Goal: Information Seeking & Learning: Understand process/instructions

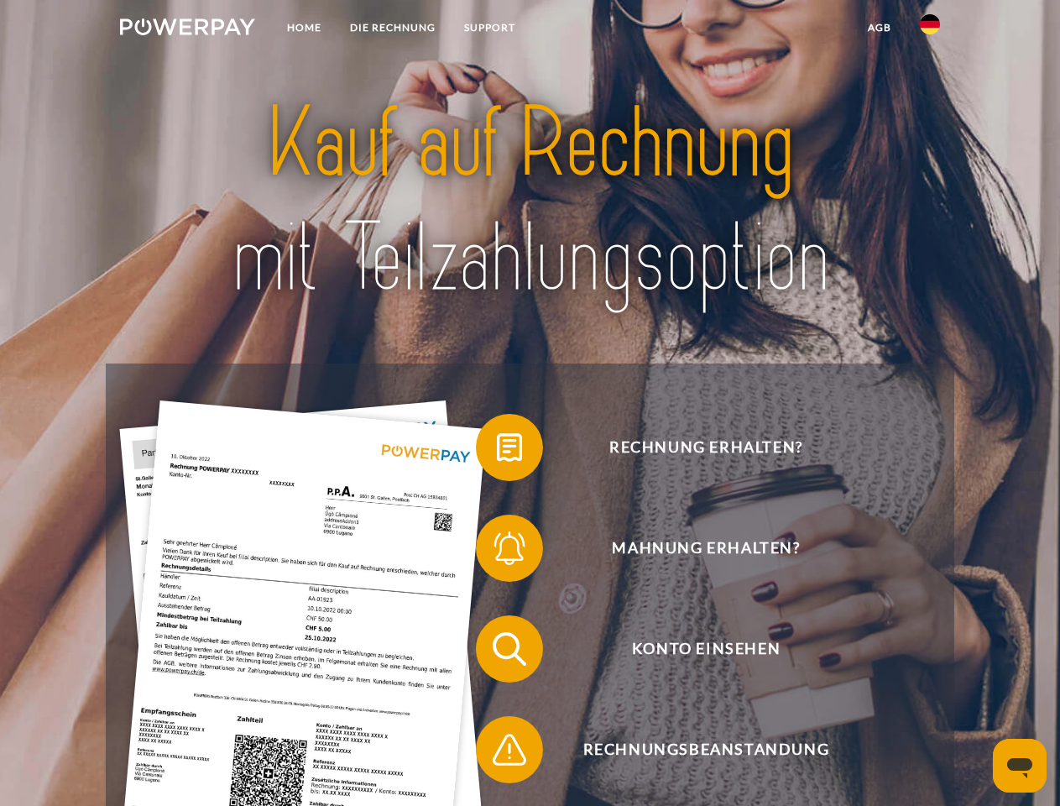
click at [187, 29] on img at bounding box center [187, 26] width 135 height 17
click at [930, 29] on img at bounding box center [930, 24] width 20 height 20
click at [879, 28] on link "agb" at bounding box center [880, 28] width 52 height 30
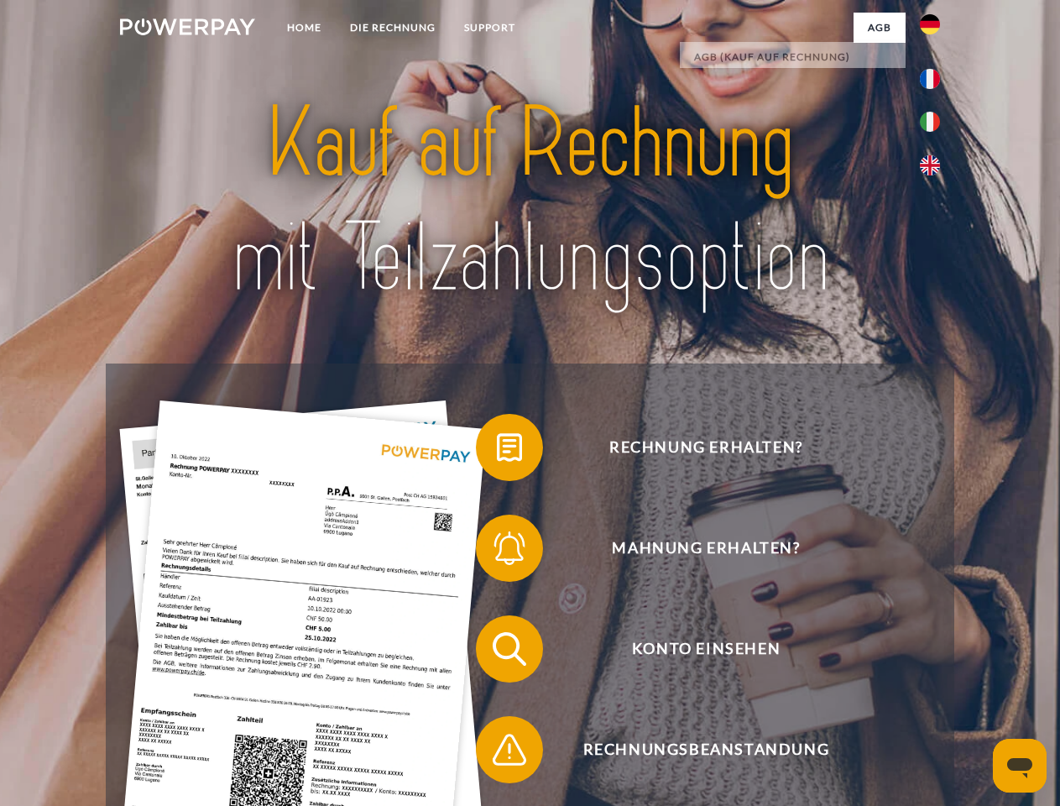
click at [497, 451] on span at bounding box center [484, 447] width 84 height 84
click at [497, 551] on span at bounding box center [484, 548] width 84 height 84
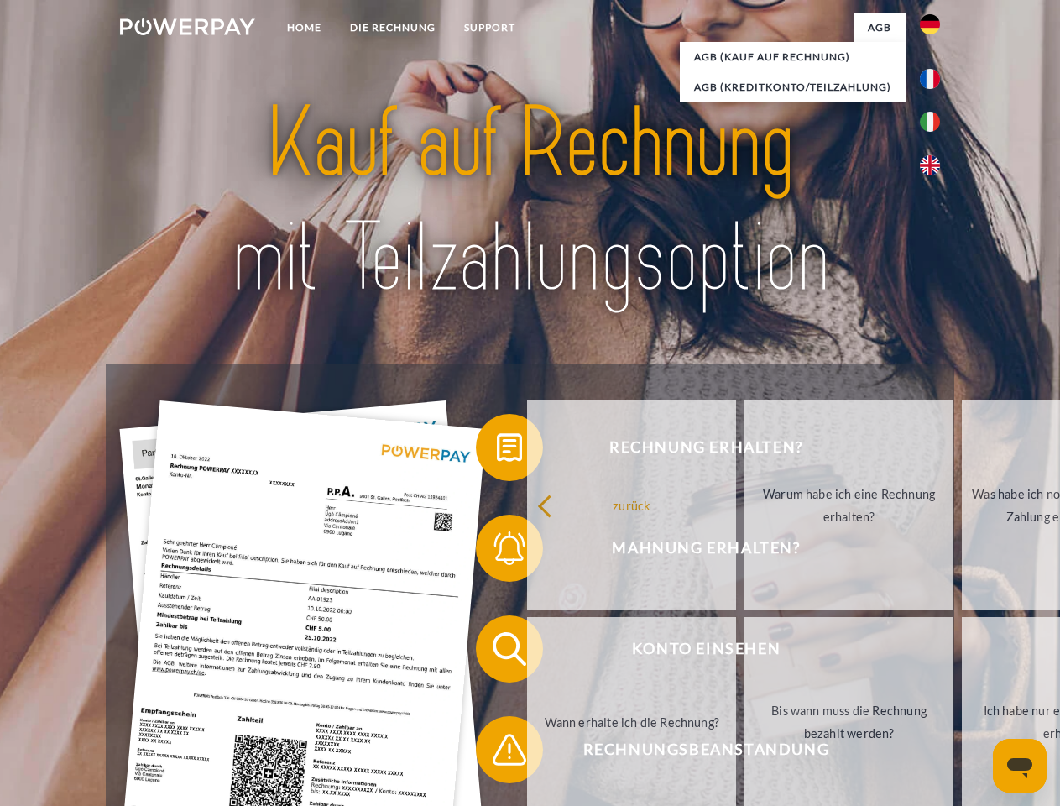
click at [745, 652] on link "Bis wann muss die Rechnung bezahlt werden?" at bounding box center [849, 722] width 209 height 210
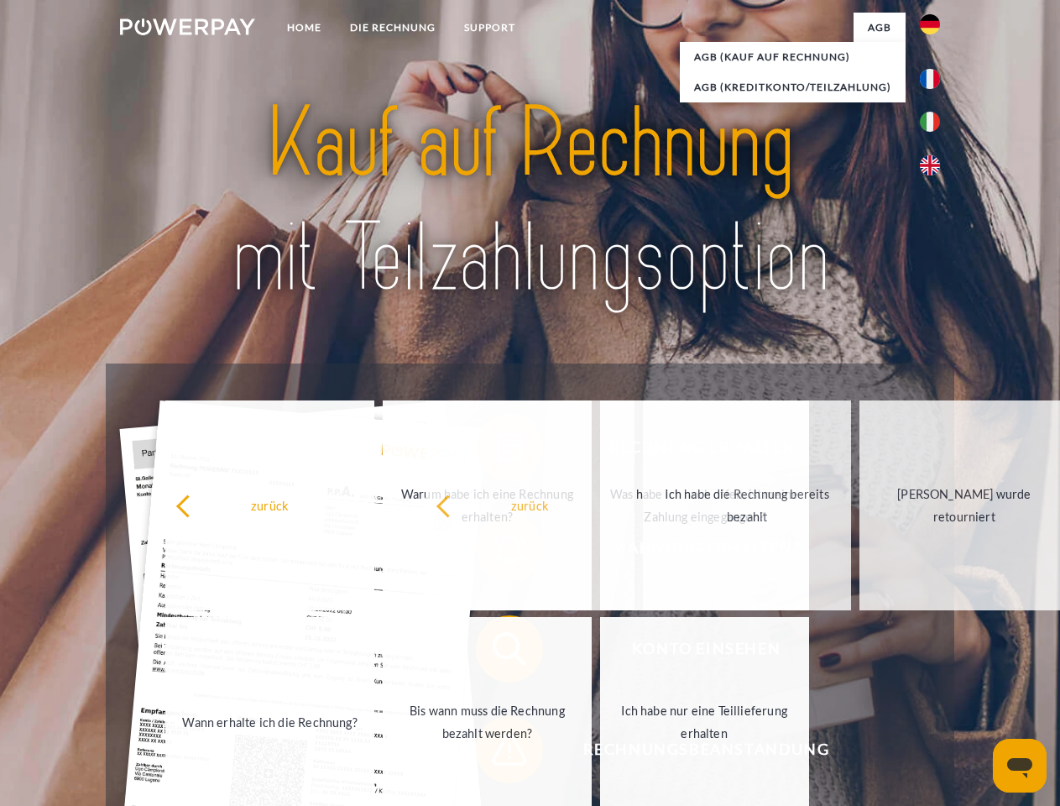
click at [497, 753] on span at bounding box center [484, 750] width 84 height 84
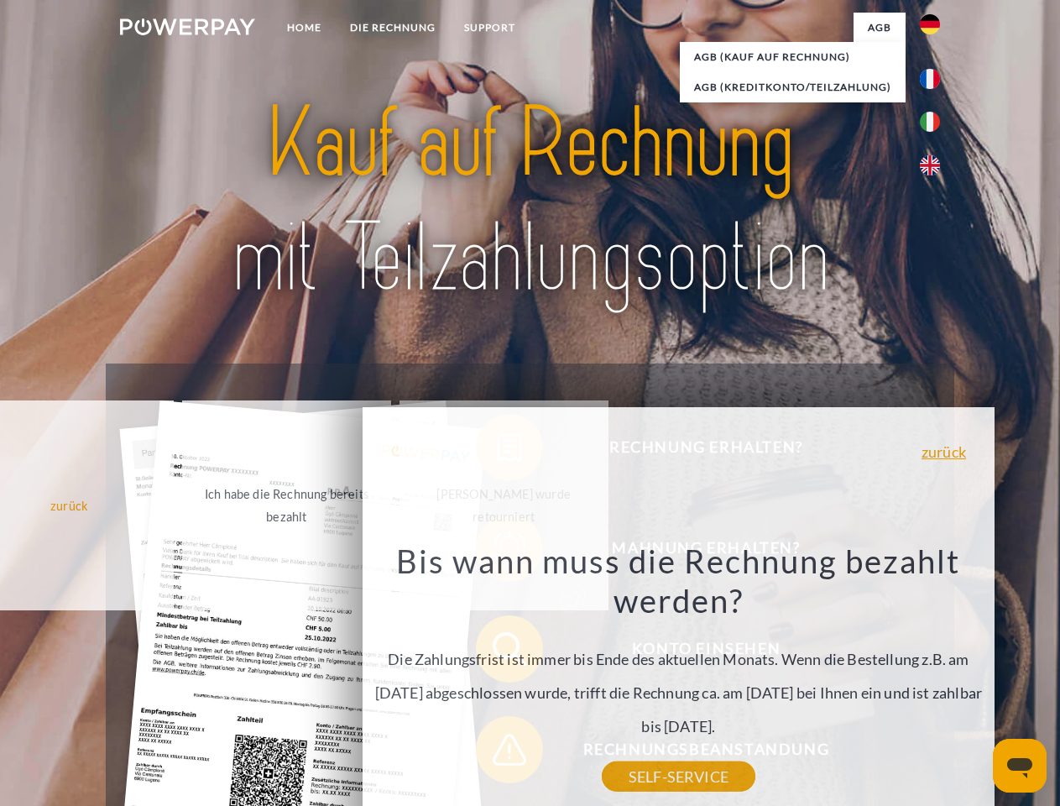
click at [1020, 766] on icon "Messaging-Fenster öffnen" at bounding box center [1019, 768] width 25 height 20
